Goal: Information Seeking & Learning: Find specific fact

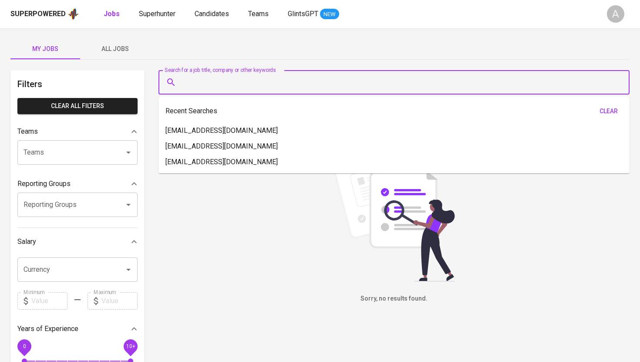
click at [164, 20] on div "Superpowered Jobs Superhunter Candidates Teams GlintsGPT NEW" at bounding box center [305, 13] width 591 height 13
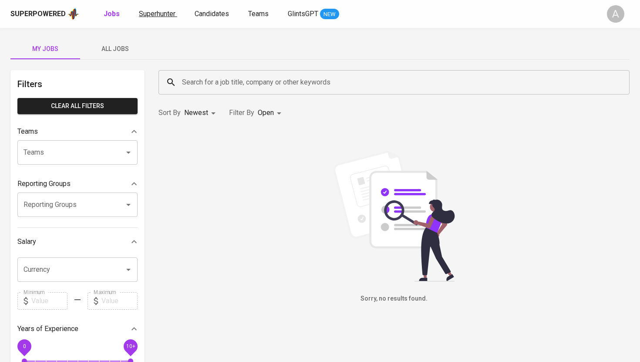
click at [164, 14] on span "Superhunter" at bounding box center [157, 14] width 37 height 8
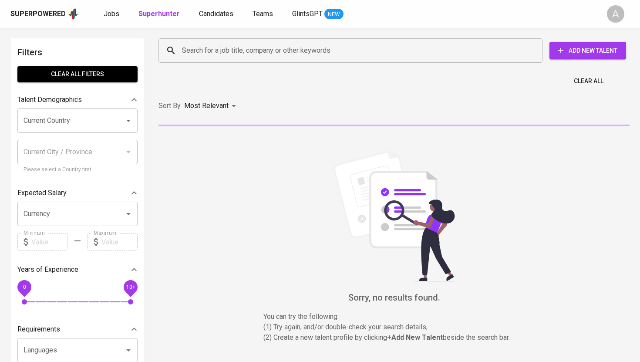
click at [232, 50] on input "Search for a job title, company or other keywords" at bounding box center [352, 50] width 345 height 17
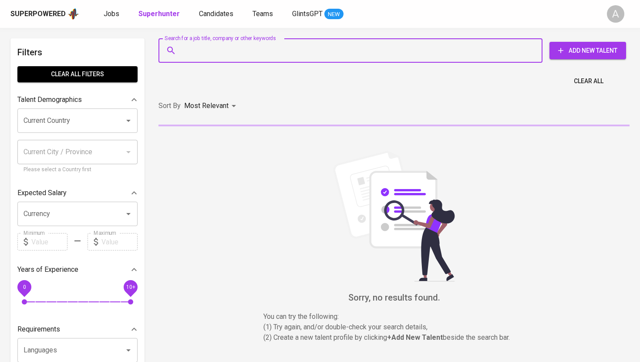
paste input "[EMAIL_ADDRESS][DOMAIN_NAME]"
type input "[EMAIL_ADDRESS][DOMAIN_NAME]"
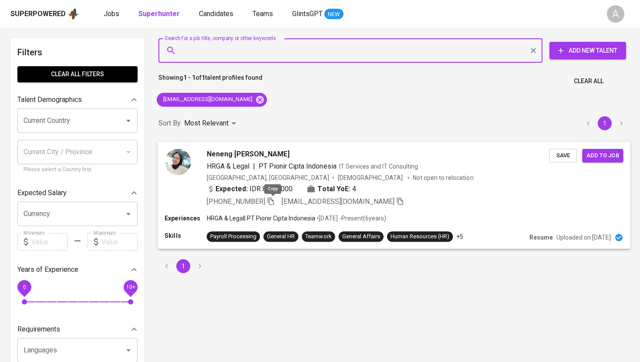
click at [272, 200] on icon "button" at bounding box center [271, 201] width 8 height 8
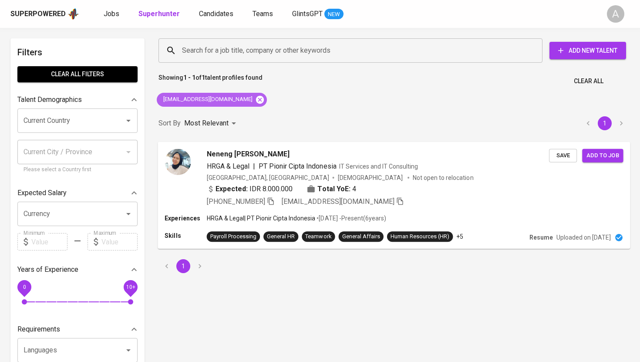
click at [256, 99] on icon at bounding box center [260, 99] width 8 height 8
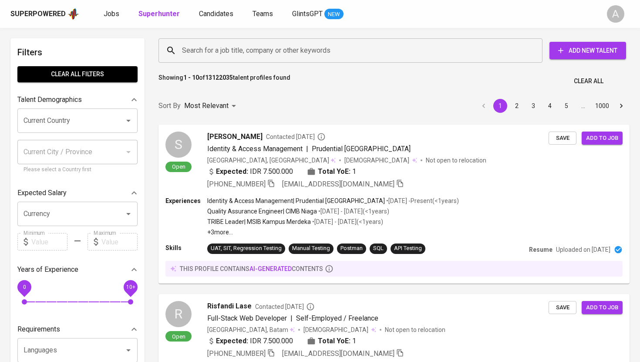
click at [247, 46] on input "Search for a job title, company or other keywords" at bounding box center [352, 50] width 345 height 17
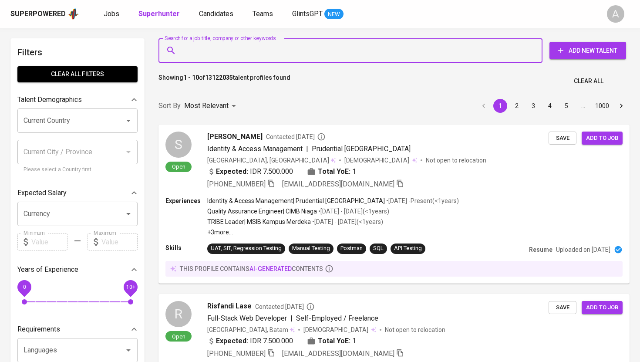
paste input "[PERSON_NAME][EMAIL_ADDRESS][DOMAIN_NAME]"
type input "[PERSON_NAME][EMAIL_ADDRESS][DOMAIN_NAME]"
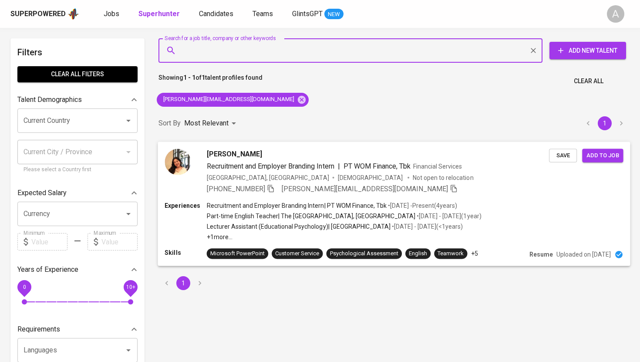
click at [186, 158] on img at bounding box center [177, 161] width 26 height 26
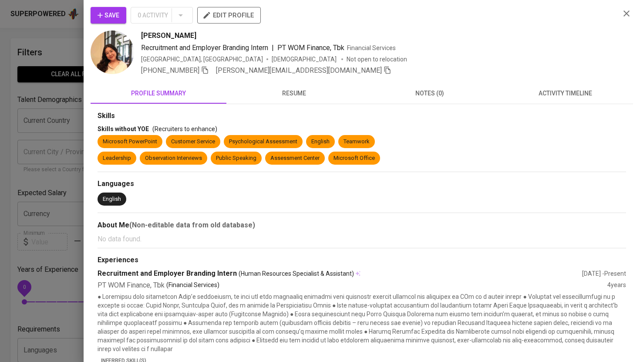
click at [112, 60] on img at bounding box center [112, 52] width 44 height 44
click at [126, 54] on img at bounding box center [112, 52] width 44 height 44
click at [207, 75] on span "[PHONE_NUMBER]" at bounding box center [175, 70] width 68 height 10
click at [208, 70] on icon "button" at bounding box center [205, 70] width 6 height 7
click at [630, 19] on div "Save 0 Activity edit profile [PERSON_NAME] Recruitment and Employer Branding In…" at bounding box center [361, 41] width 542 height 69
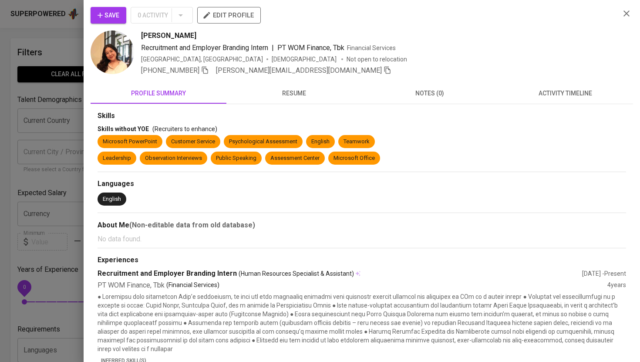
click at [629, 15] on icon "button" at bounding box center [626, 13] width 10 height 10
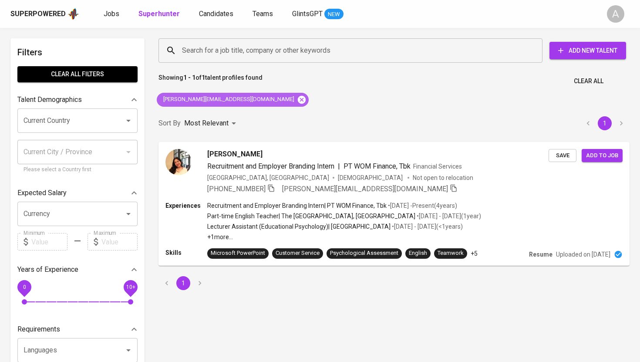
click at [297, 101] on icon at bounding box center [302, 100] width 10 height 10
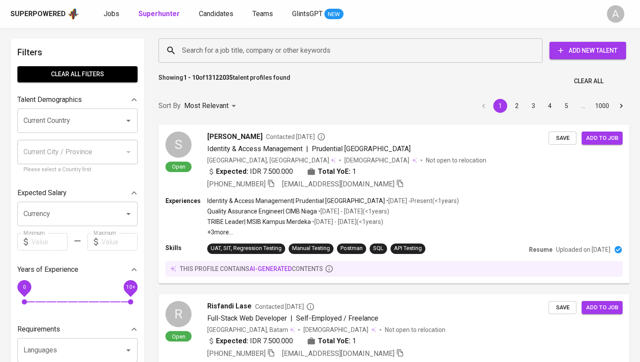
click at [262, 47] on input "Search for a job title, company or other keywords" at bounding box center [352, 50] width 345 height 17
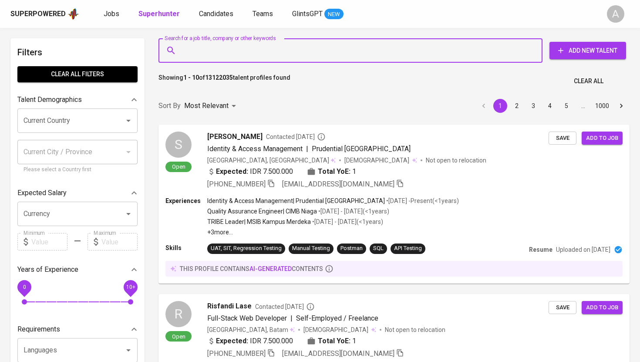
paste input "[EMAIL_ADDRESS][DOMAIN_NAME]"
type input "[EMAIL_ADDRESS][DOMAIN_NAME]"
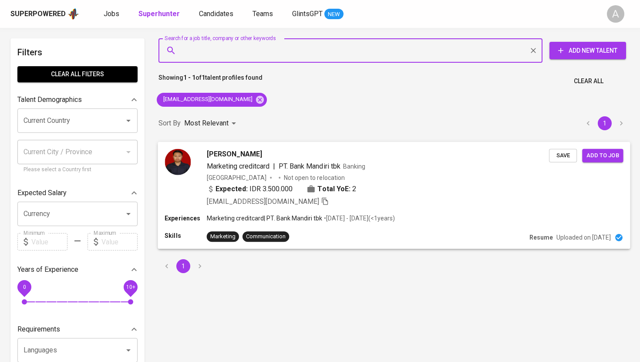
click at [184, 153] on img at bounding box center [177, 161] width 26 height 26
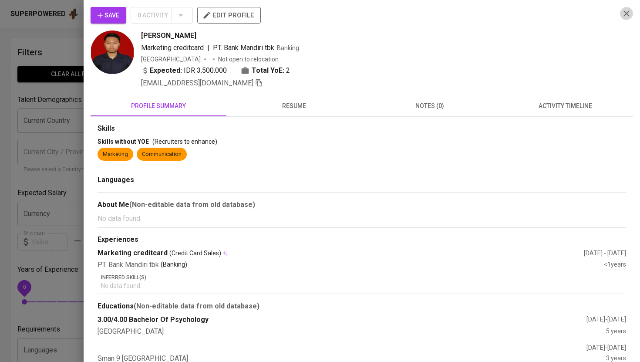
click at [627, 11] on icon "button" at bounding box center [626, 13] width 10 height 10
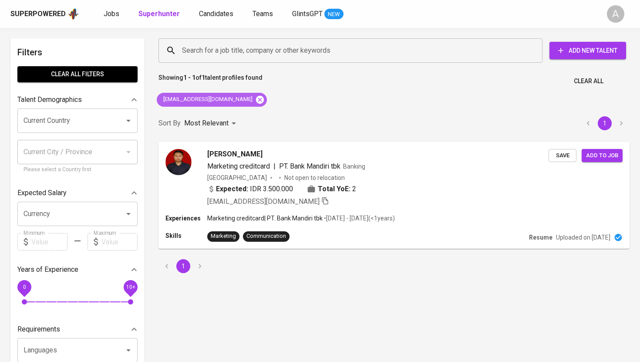
click at [256, 97] on icon at bounding box center [260, 99] width 8 height 8
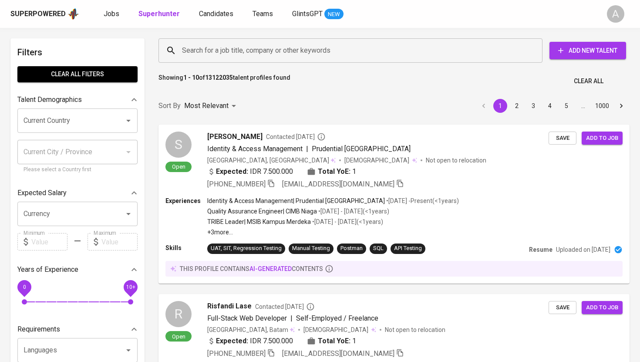
click at [245, 46] on input "Search for a job title, company or other keywords" at bounding box center [352, 50] width 345 height 17
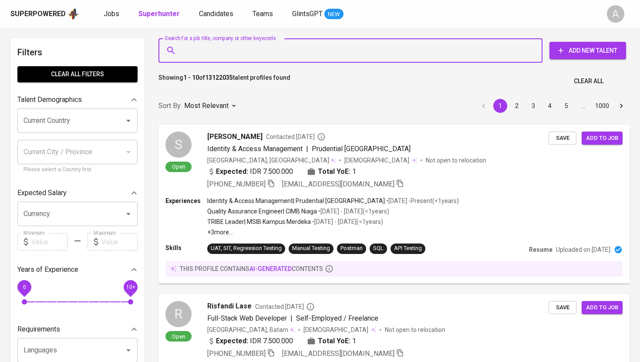
paste input "[EMAIL_ADDRESS][DOMAIN_NAME]"
type input "[EMAIL_ADDRESS][DOMAIN_NAME]"
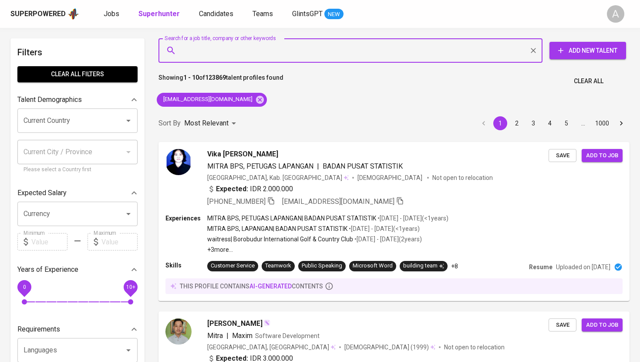
paste input "[EMAIL_ADDRESS][DOMAIN_NAME]"
type input "[EMAIL_ADDRESS][DOMAIN_NAME]"
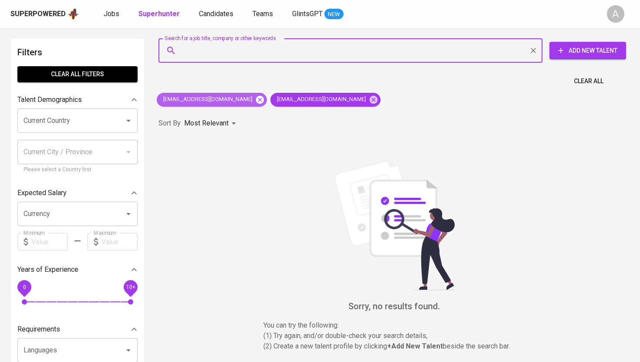
click at [255, 98] on icon at bounding box center [260, 100] width 10 height 10
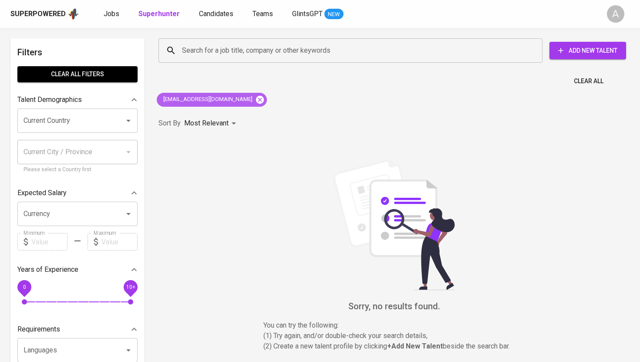
click at [255, 95] on icon at bounding box center [260, 100] width 10 height 10
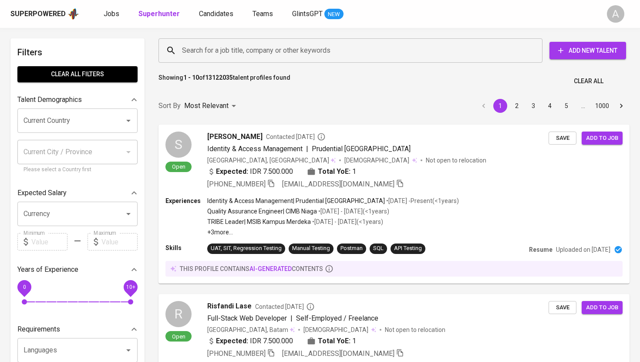
click at [288, 54] on input "Search for a job title, company or other keywords" at bounding box center [352, 50] width 345 height 17
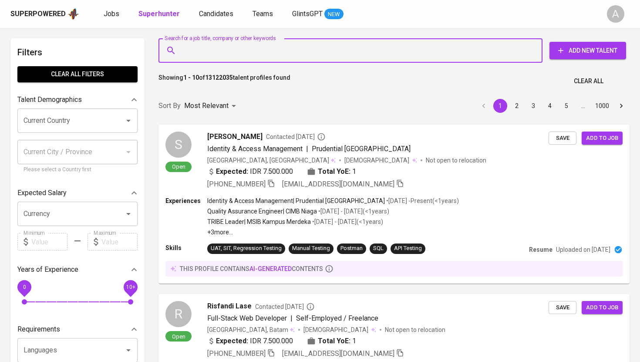
paste input "[EMAIL_ADDRESS][DOMAIN_NAME]"
type input "[EMAIL_ADDRESS][DOMAIN_NAME]"
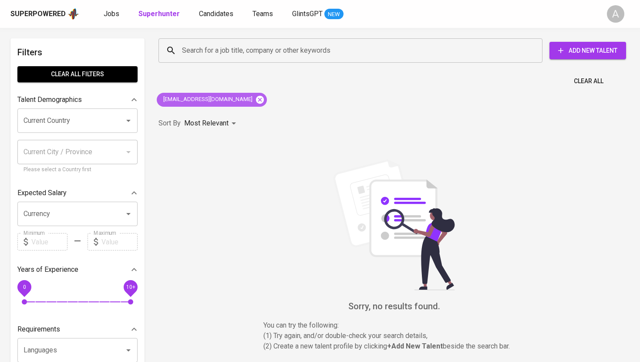
click at [256, 98] on icon at bounding box center [260, 99] width 8 height 8
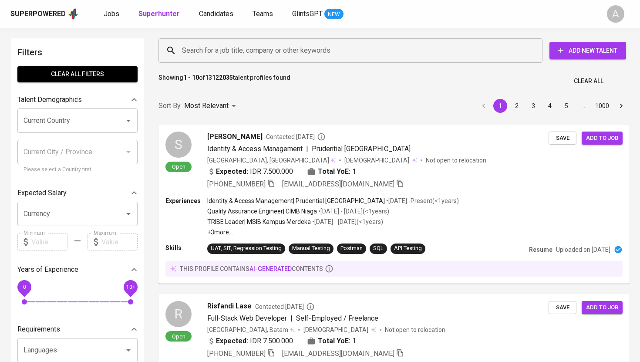
click at [294, 50] on input "Search for a job title, company or other keywords" at bounding box center [352, 50] width 345 height 17
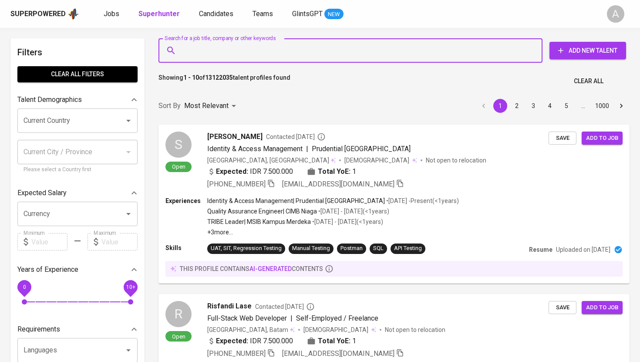
paste input "[EMAIL_ADDRESS][DOMAIN_NAME]"
type input "[EMAIL_ADDRESS][DOMAIN_NAME]"
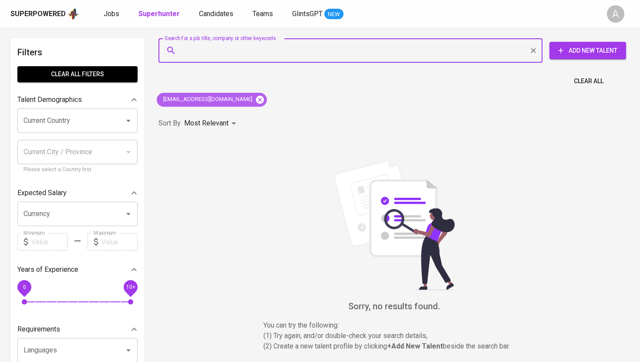
click at [255, 100] on icon at bounding box center [260, 100] width 10 height 10
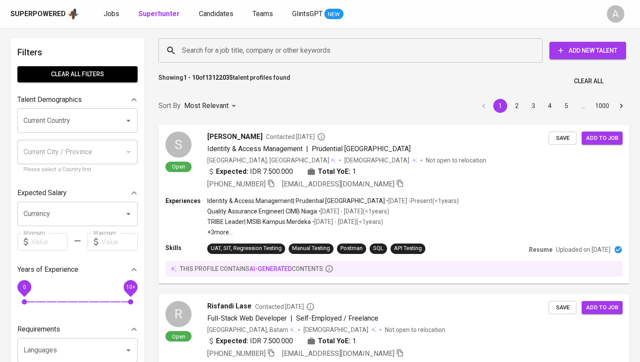
click at [250, 54] on input "Search for a job title, company or other keywords" at bounding box center [352, 50] width 345 height 17
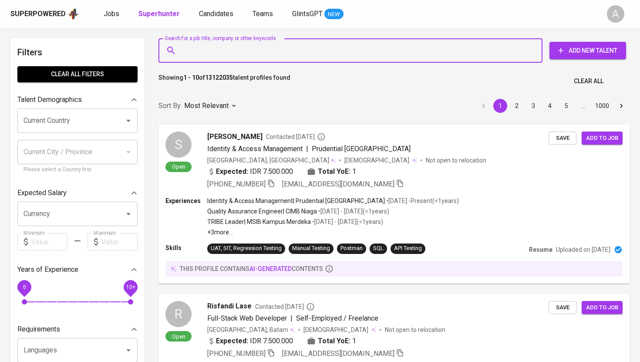
paste input "[EMAIL_ADDRESS][DOMAIN_NAME]"
type input "[EMAIL_ADDRESS][DOMAIN_NAME]"
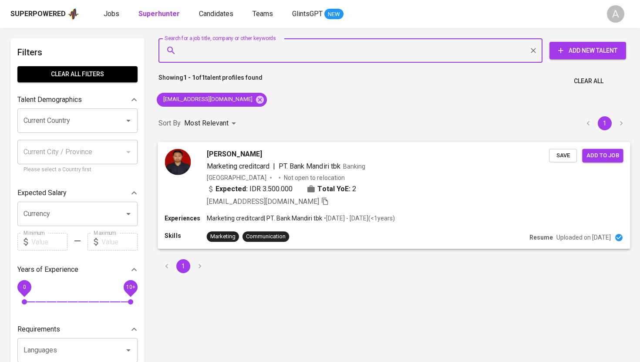
click at [180, 161] on img at bounding box center [177, 161] width 26 height 26
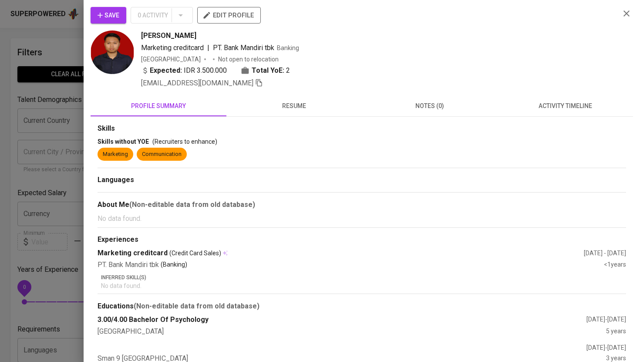
click at [287, 108] on span "resume" at bounding box center [293, 106] width 125 height 11
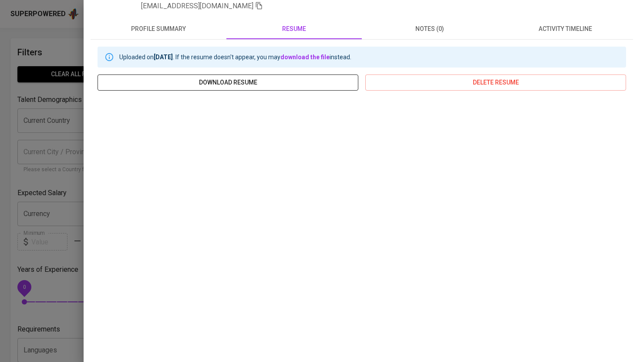
scroll to position [87, 0]
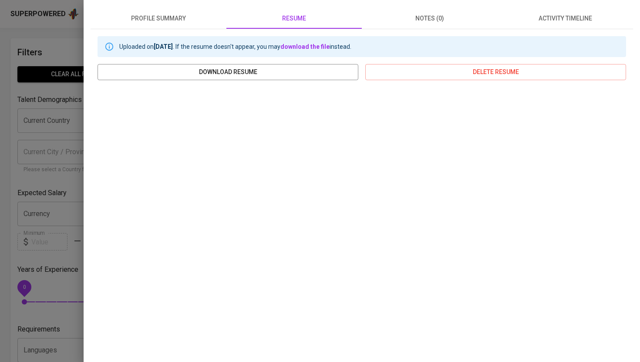
click at [70, 44] on div at bounding box center [320, 181] width 640 height 362
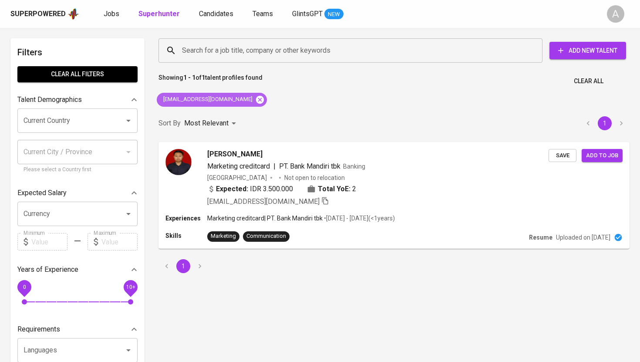
click at [256, 101] on icon at bounding box center [260, 99] width 8 height 8
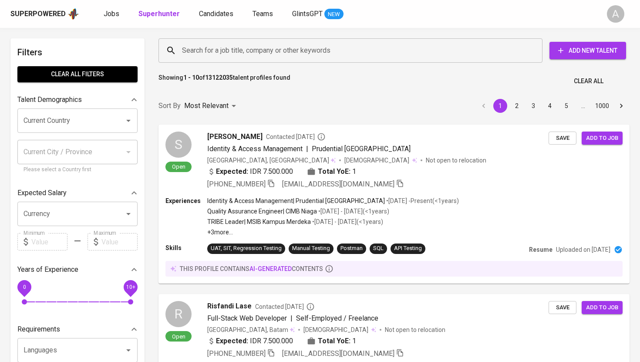
click at [266, 47] on input "Search for a job title, company or other keywords" at bounding box center [352, 50] width 345 height 17
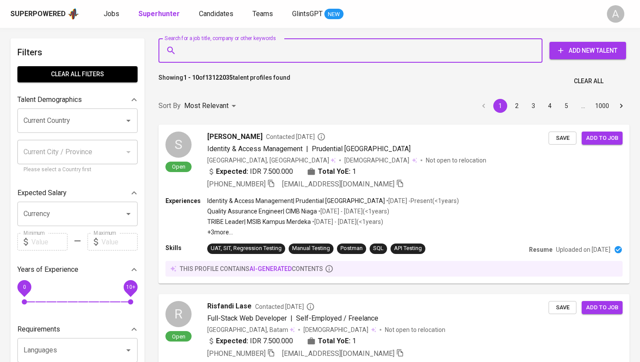
paste input "shafaizdihara09@gmail.com"
type input "shafaizdihara09@gmail.com"
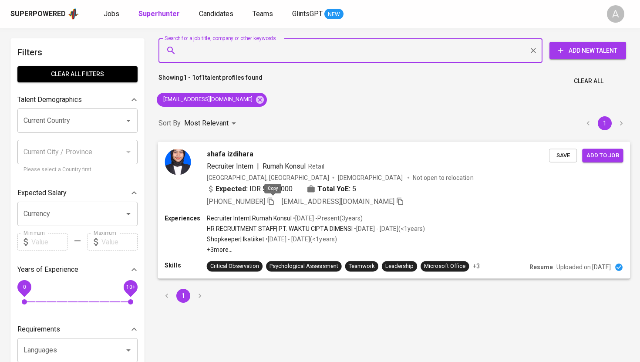
click at [271, 201] on icon "button" at bounding box center [271, 201] width 8 height 8
